Goal: Transaction & Acquisition: Purchase product/service

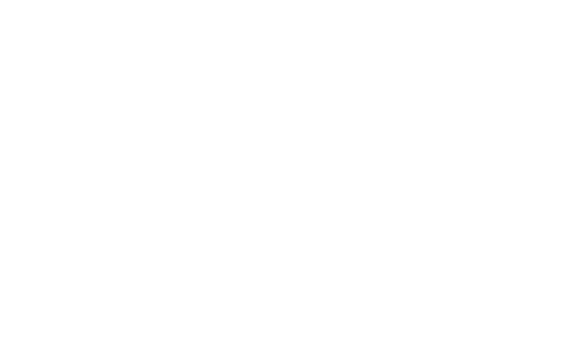
scroll to position [1, 0]
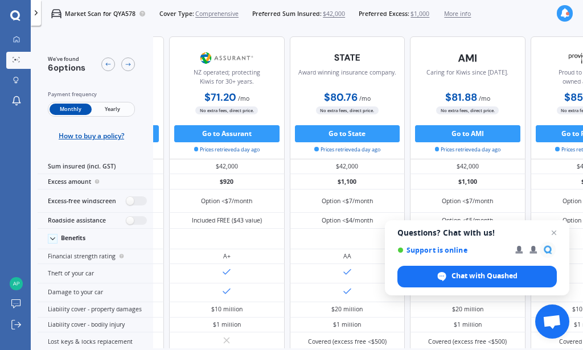
scroll to position [-1, 167]
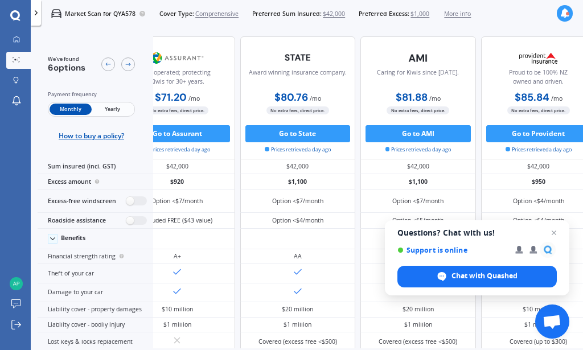
click at [429, 14] on span "$1,000" at bounding box center [419, 14] width 19 height 9
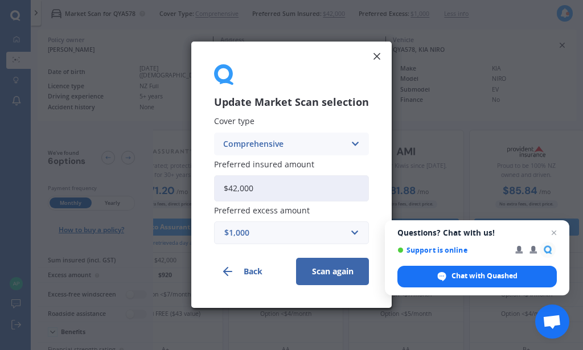
scroll to position [0, 222]
click at [355, 241] on input "text" at bounding box center [287, 234] width 145 height 22
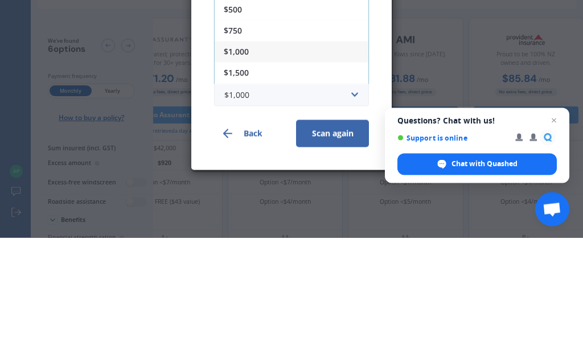
click at [295, 112] on div "$500" at bounding box center [292, 122] width 154 height 21
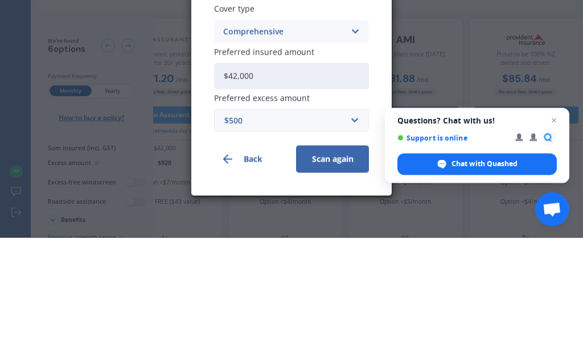
scroll to position [56, 0]
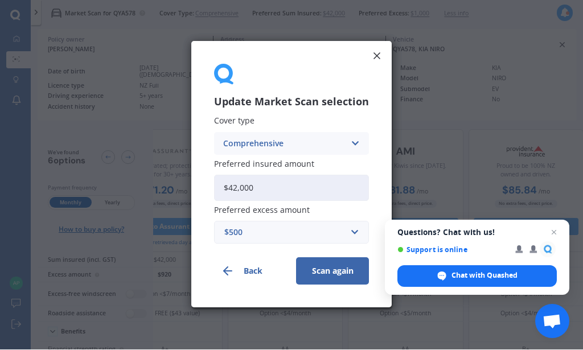
click at [337, 274] on button "Scan again" at bounding box center [332, 271] width 73 height 27
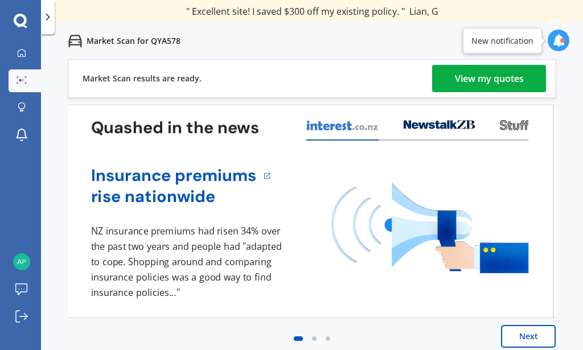
click at [472, 75] on div "View my quotes" at bounding box center [489, 78] width 69 height 27
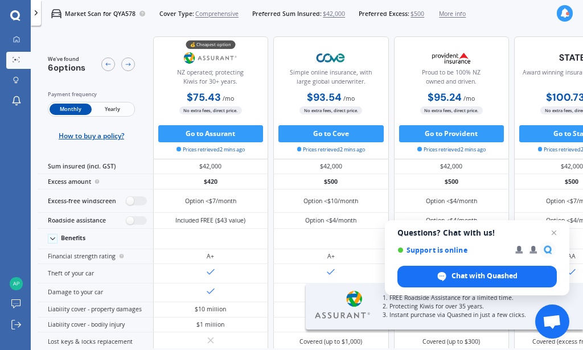
click at [108, 115] on span "Yearly" at bounding box center [113, 109] width 42 height 11
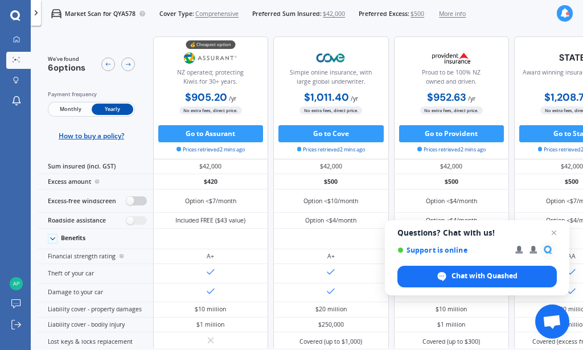
click at [129, 205] on label at bounding box center [136, 200] width 21 height 9
radio input "true"
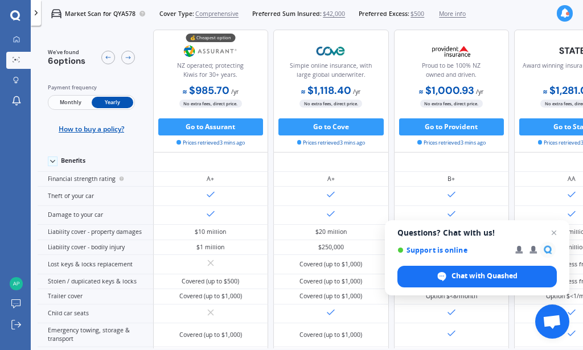
scroll to position [117, 0]
click at [138, 187] on div "Financial strength rating" at bounding box center [96, 179] width 116 height 15
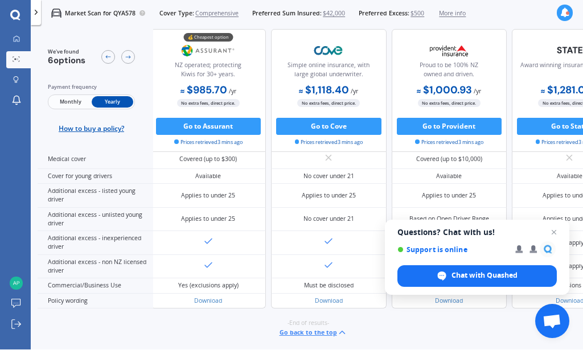
scroll to position [56, 0]
click at [552, 235] on span "Close chat" at bounding box center [554, 233] width 14 height 14
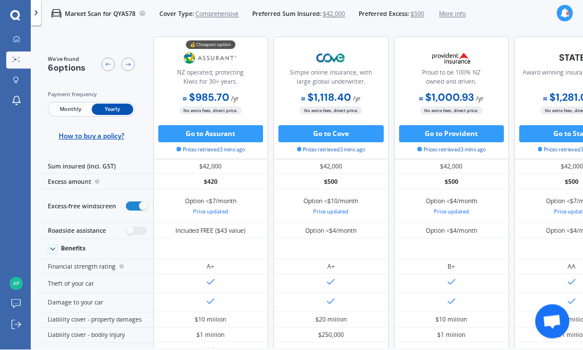
scroll to position [0, 0]
click at [424, 15] on span "$500" at bounding box center [417, 14] width 14 height 9
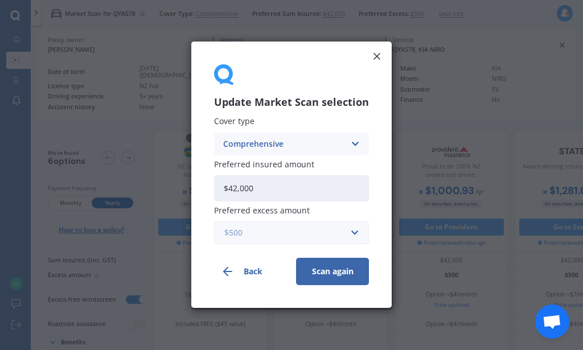
click at [348, 235] on input "text" at bounding box center [287, 234] width 145 height 22
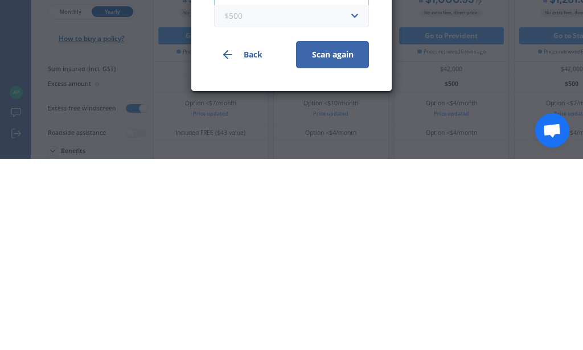
click at [352, 196] on input "text" at bounding box center [287, 207] width 145 height 22
click at [357, 196] on input "text" at bounding box center [287, 207] width 145 height 22
click at [350, 196] on input "text" at bounding box center [287, 207] width 145 height 22
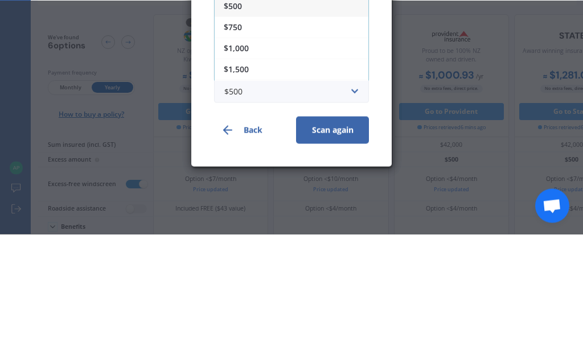
click at [343, 133] on div "$750" at bounding box center [292, 143] width 154 height 21
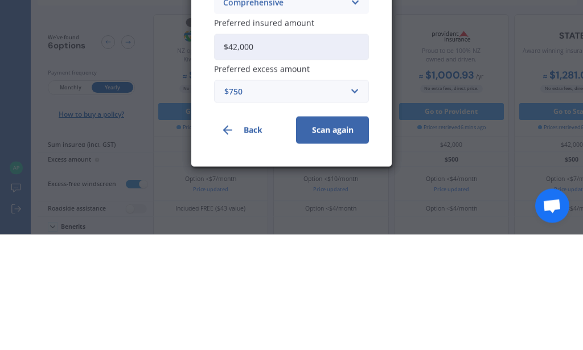
scroll to position [56, 0]
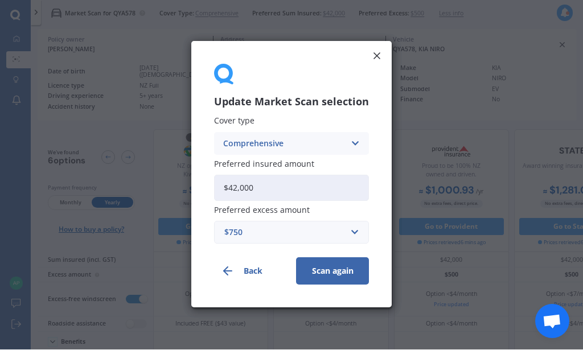
click at [339, 271] on button "Scan again" at bounding box center [332, 271] width 73 height 27
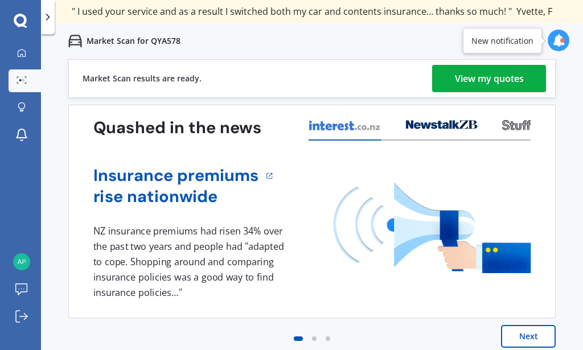
click at [496, 80] on div "View my quotes" at bounding box center [489, 78] width 69 height 27
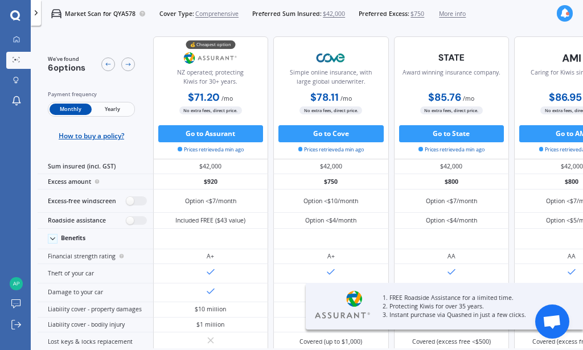
click at [124, 115] on span "Yearly" at bounding box center [113, 109] width 42 height 11
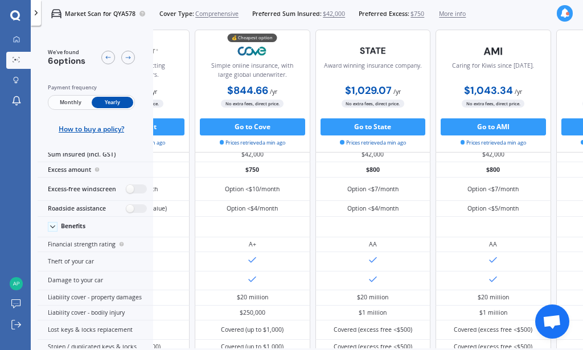
scroll to position [15, 105]
click at [129, 195] on label at bounding box center [136, 190] width 21 height 9
radio input "true"
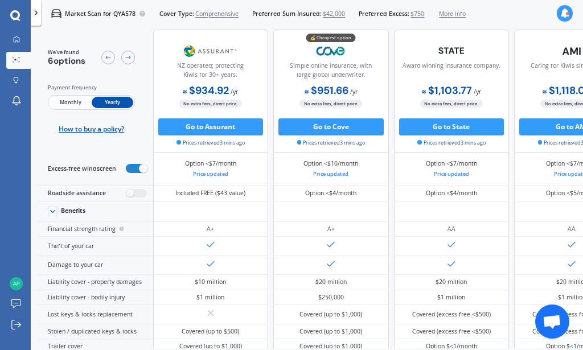
scroll to position [51, 0]
